Goal: Task Accomplishment & Management: Complete application form

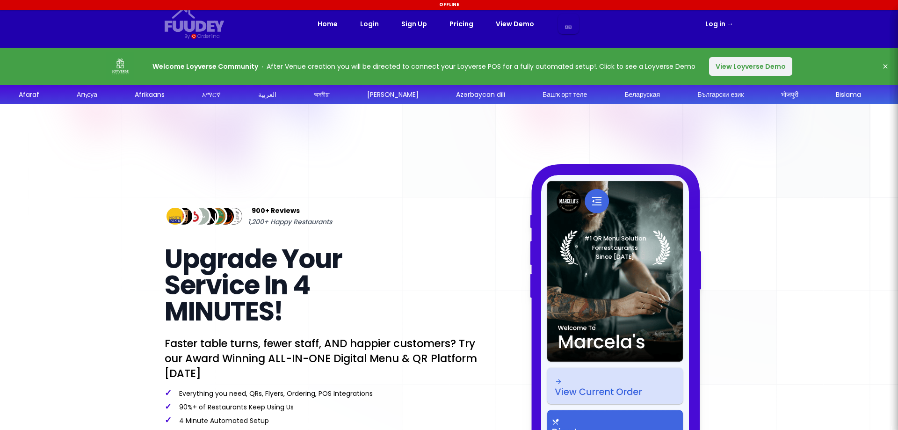
select select "pt"
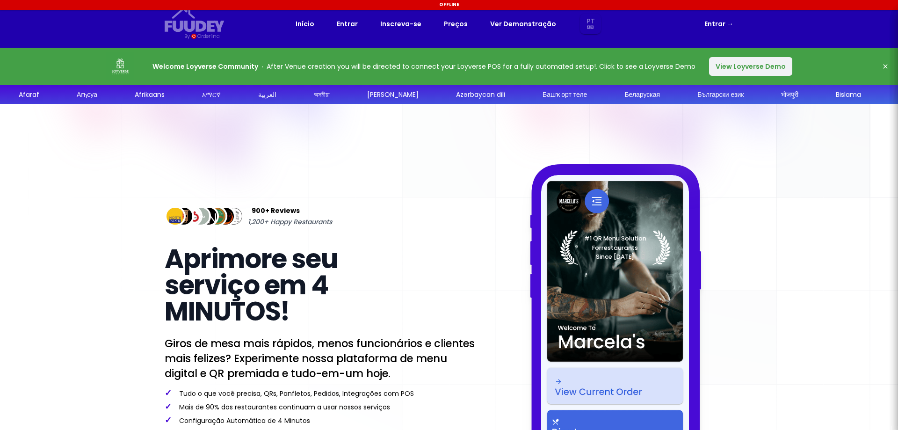
select select "pt"
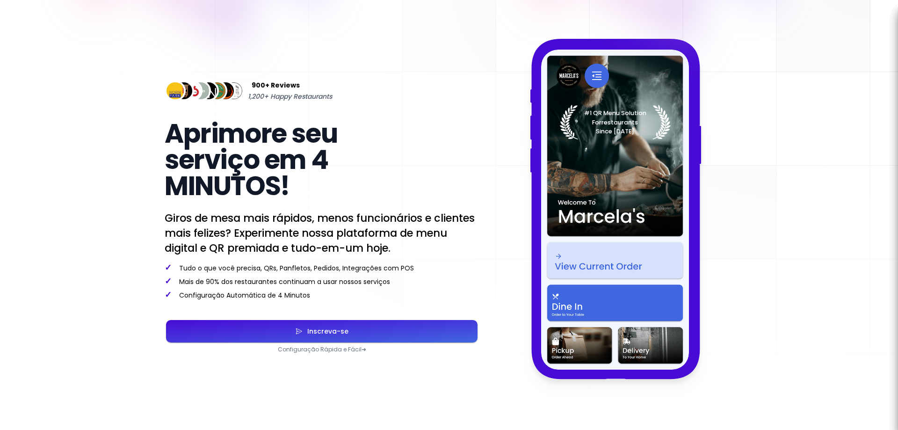
scroll to position [234, 0]
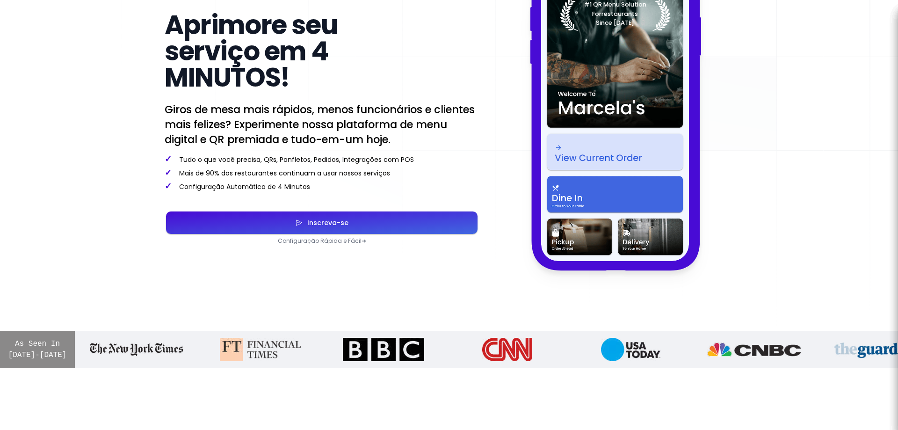
click at [305, 218] on button "Inscreva-se" at bounding box center [321, 222] width 311 height 22
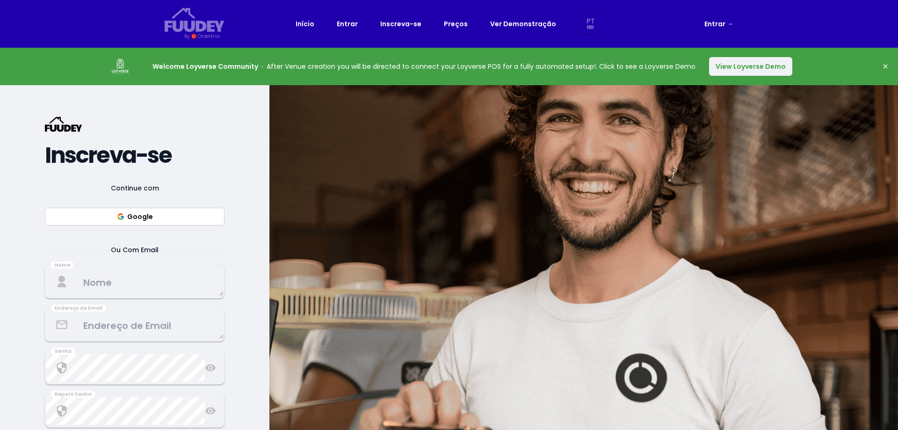
select select "pt"
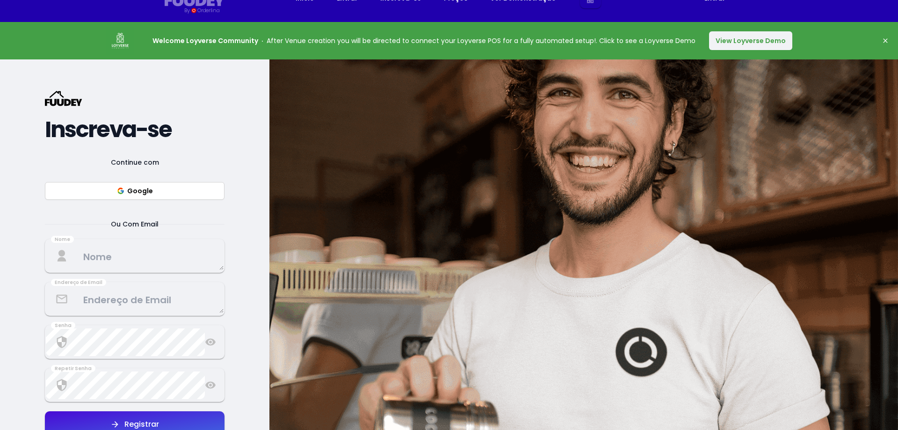
scroll to position [140, 0]
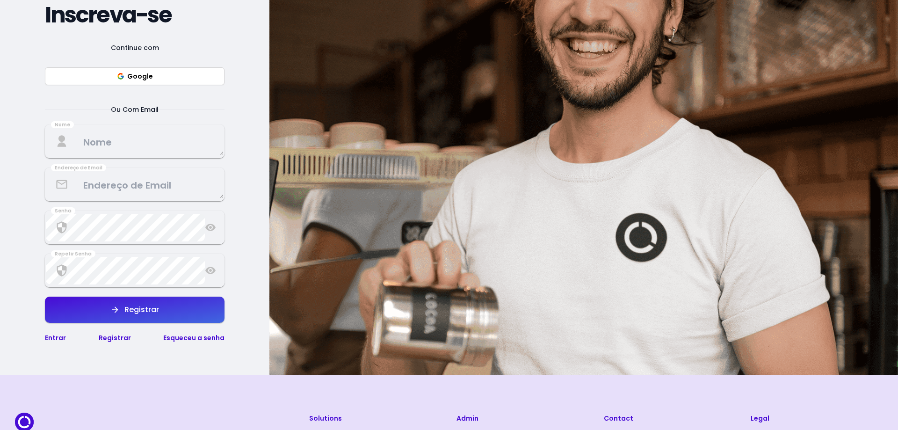
click at [163, 77] on button "Google" at bounding box center [135, 76] width 180 height 18
select select "pt"
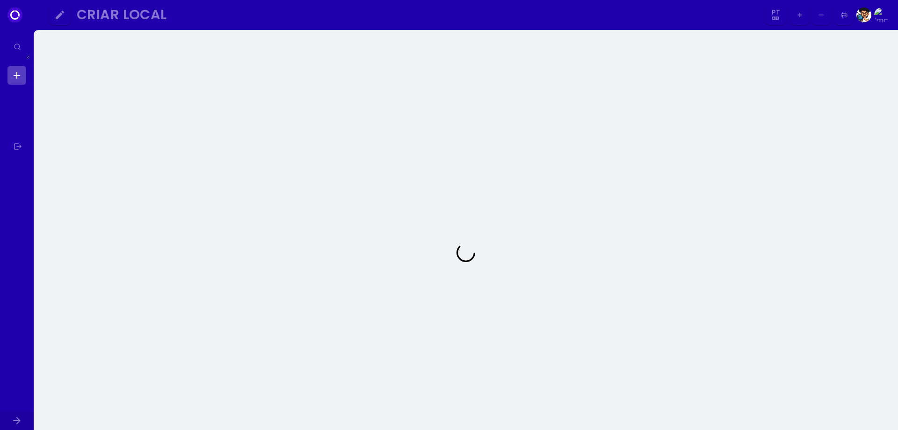
select select "pt"
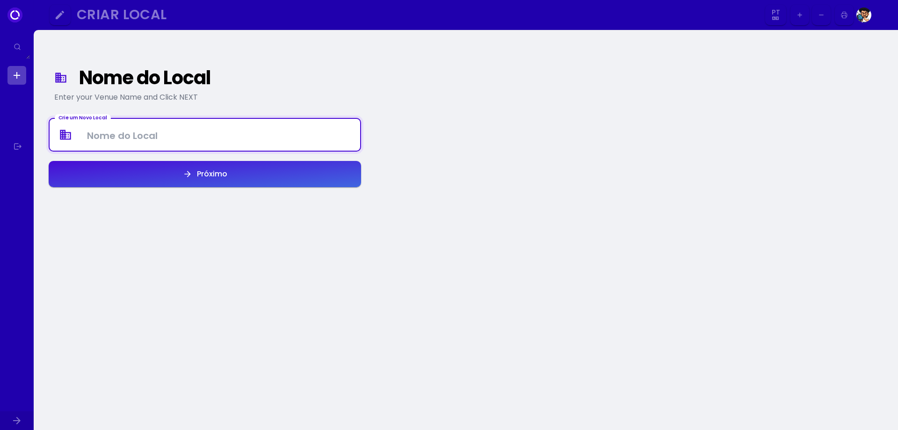
drag, startPoint x: 167, startPoint y: 137, endPoint x: 173, endPoint y: 136, distance: 6.7
click at [167, 137] on Venue at bounding box center [205, 135] width 311 height 28
type Venue "Mercearia Chave de Ouro"
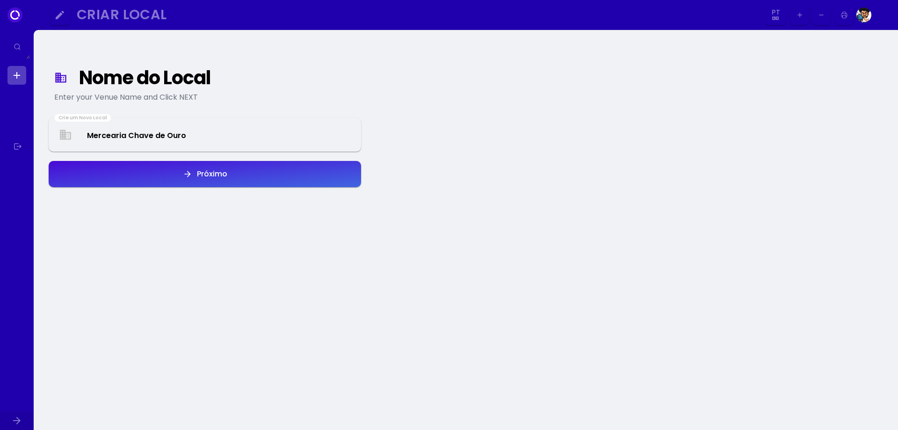
click at [232, 178] on button "Próximo" at bounding box center [205, 174] width 312 height 26
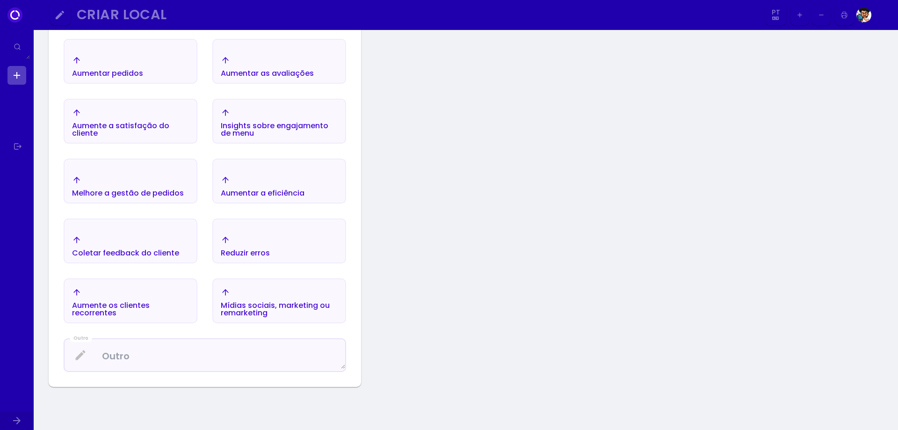
scroll to position [202, 0]
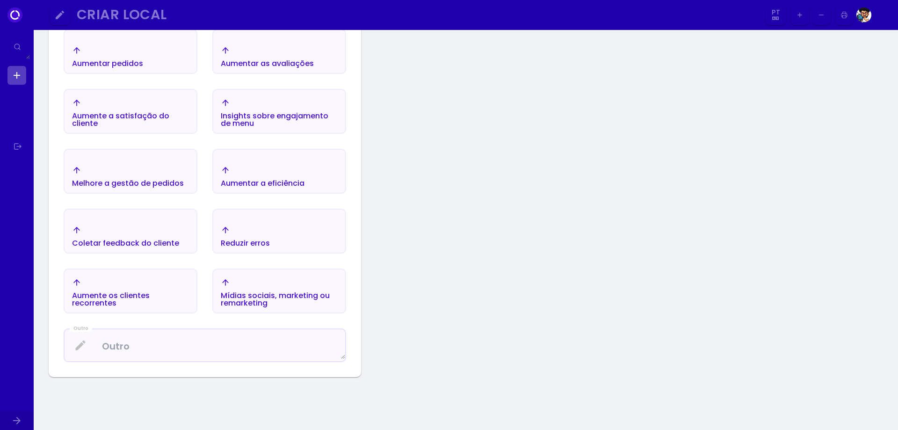
click at [253, 285] on div "Mídias sociais, marketing ou remarketing" at bounding box center [279, 292] width 117 height 29
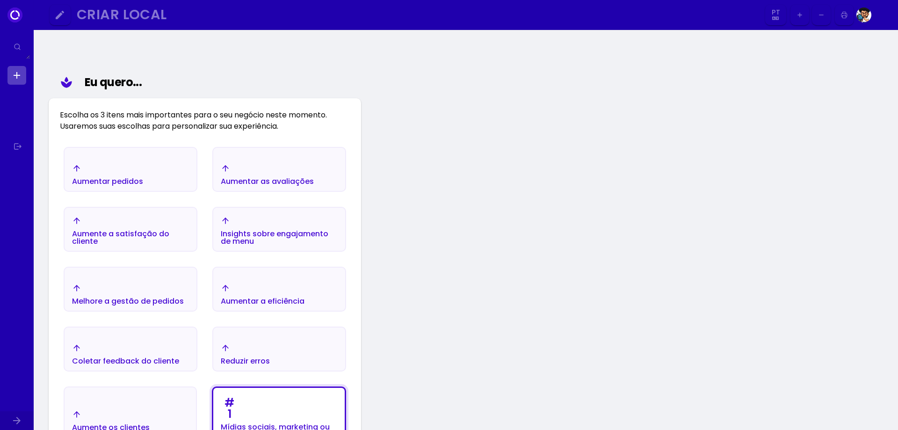
scroll to position [94, 0]
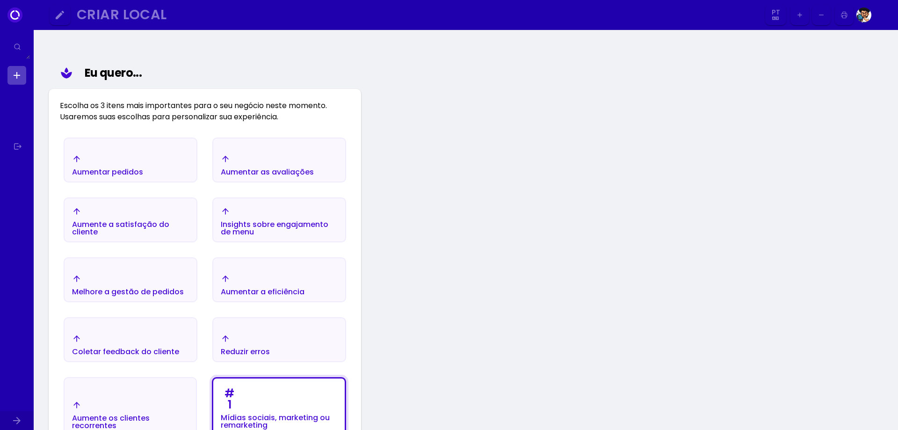
click at [129, 165] on div "Aumentar pedidos" at bounding box center [107, 165] width 71 height 22
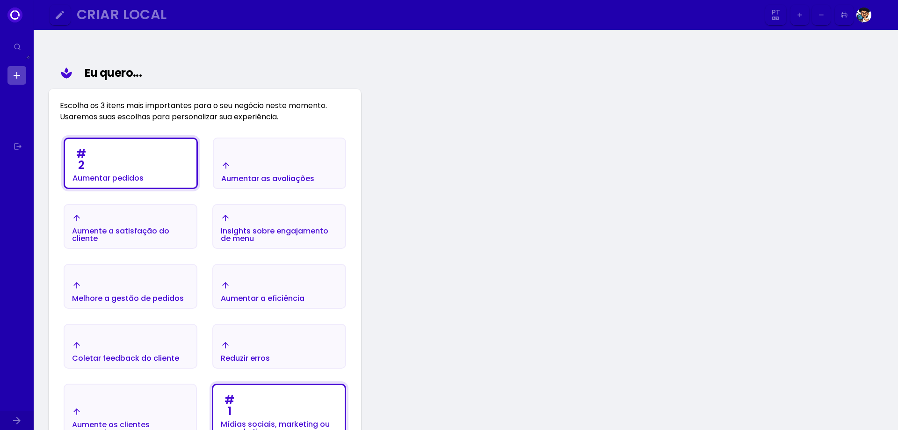
scroll to position [140, 0]
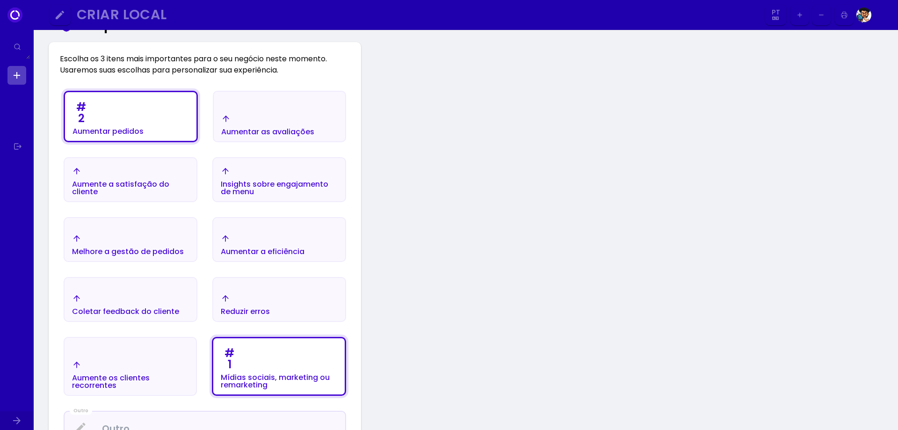
click at [288, 231] on div "Aumentar a eficiência" at bounding box center [279, 244] width 132 height 33
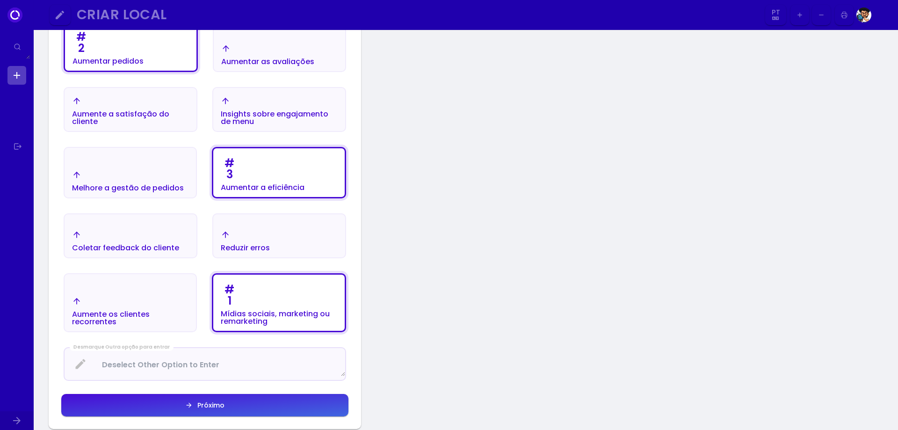
scroll to position [327, 0]
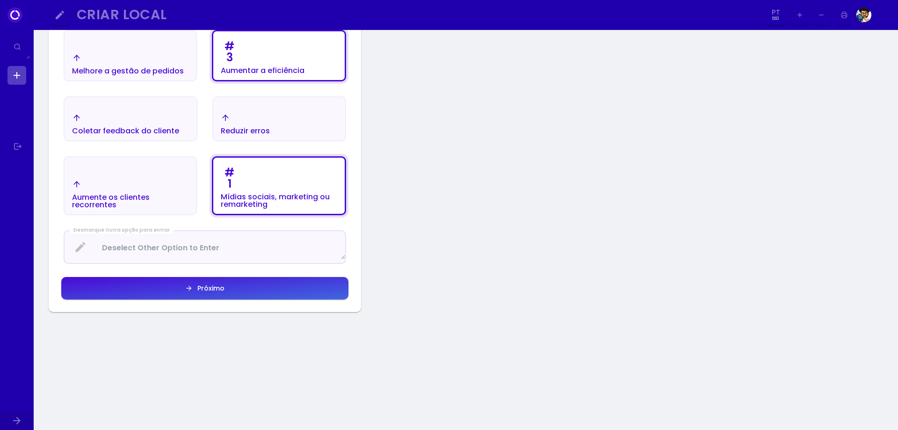
click at [281, 279] on button "Próximo" at bounding box center [204, 288] width 287 height 22
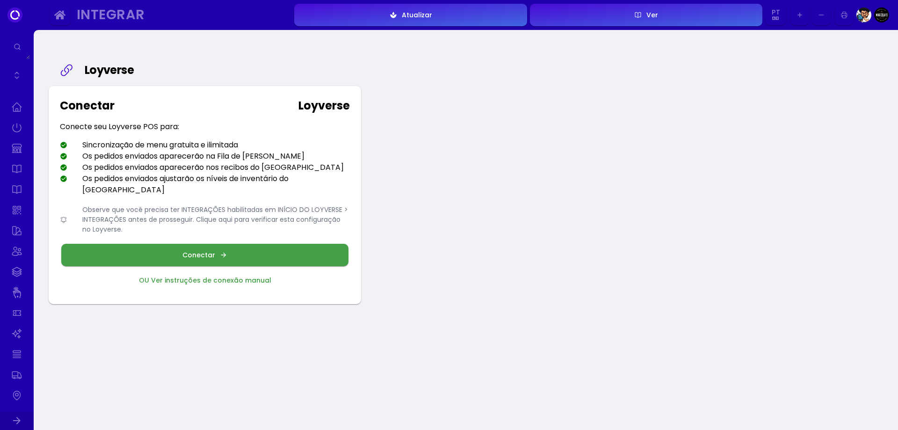
click at [213, 250] on font "Conectar" at bounding box center [198, 254] width 33 height 9
